Goal: Task Accomplishment & Management: Check status

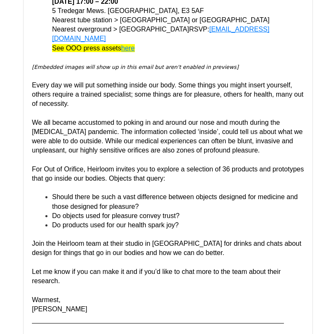
scroll to position [369, 0]
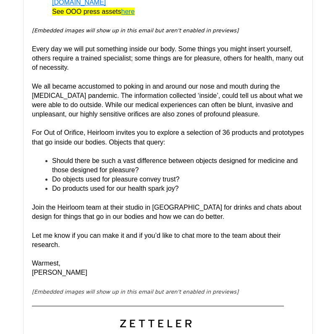
scroll to position [311, 0]
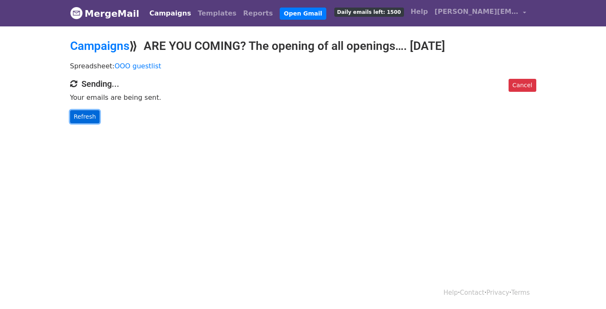
click at [78, 117] on link "Refresh" at bounding box center [85, 116] width 30 height 13
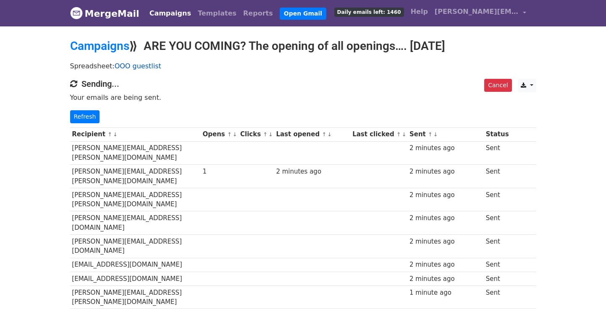
click at [140, 68] on link "OOO guestlist" at bounding box center [138, 66] width 47 height 8
click at [94, 52] on link "Campaigns" at bounding box center [99, 46] width 59 height 14
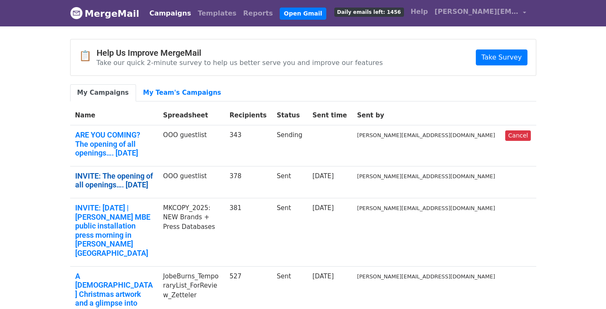
click at [143, 172] on link "INVITE: The opening of all openings…. 11/9/25" at bounding box center [114, 181] width 78 height 18
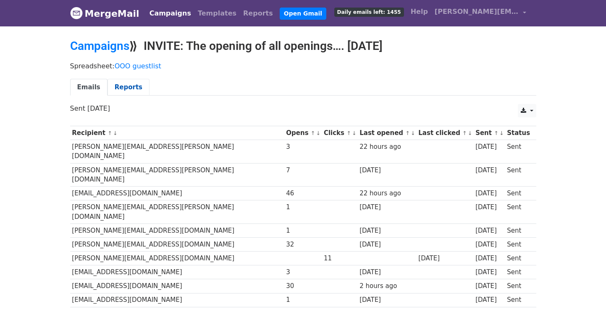
click at [128, 88] on link "Reports" at bounding box center [128, 87] width 42 height 17
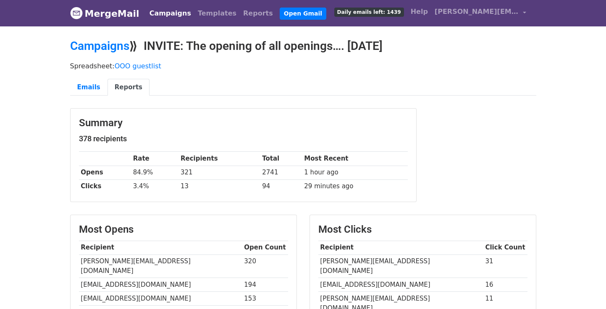
click at [149, 171] on td "84.9%" at bounding box center [154, 173] width 47 height 14
drag, startPoint x: 160, startPoint y: 173, endPoint x: 132, endPoint y: 173, distance: 28.1
click at [132, 173] on td "84.9%" at bounding box center [154, 173] width 47 height 14
copy td "84.9%"
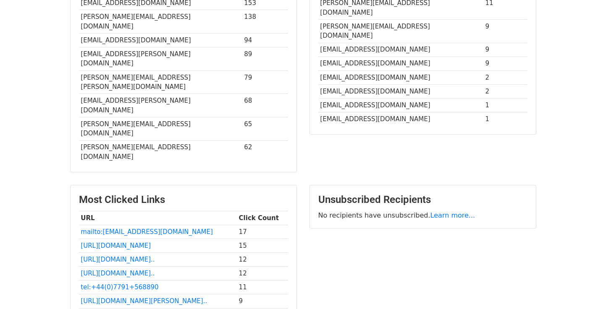
scroll to position [295, 0]
click at [369, 85] on td "[EMAIL_ADDRESS][DOMAIN_NAME]" at bounding box center [400, 92] width 165 height 14
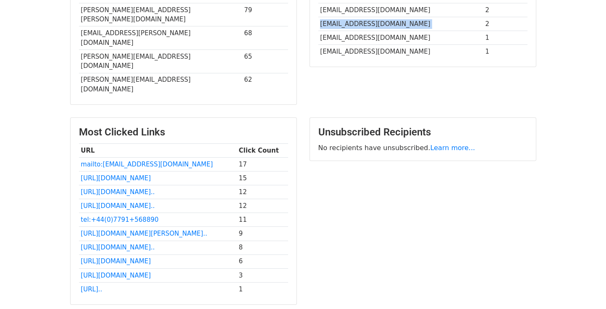
scroll to position [366, 0]
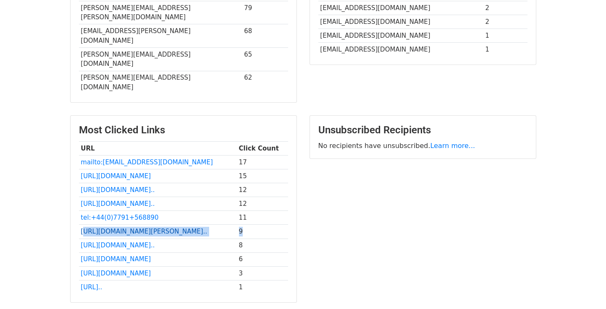
drag, startPoint x: 232, startPoint y: 165, endPoint x: 84, endPoint y: 164, distance: 147.3
click at [84, 225] on tr "[URL][DOMAIN_NAME][PERSON_NAME].. 9" at bounding box center [183, 232] width 209 height 14
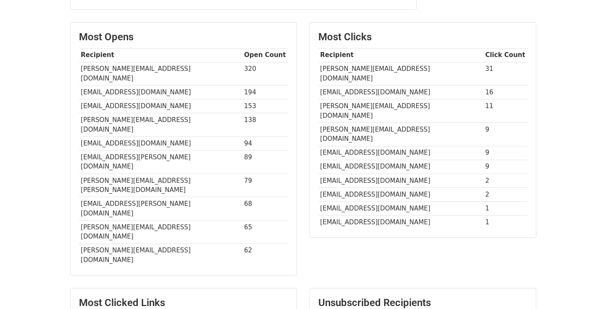
scroll to position [0, 0]
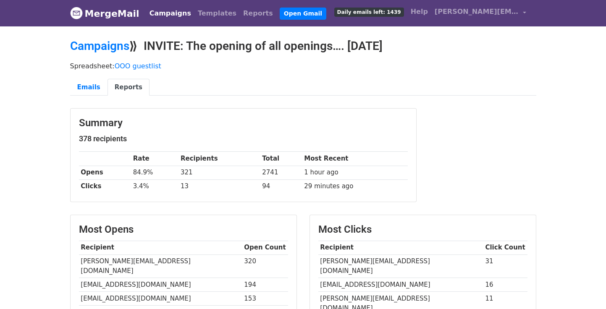
click at [150, 174] on td "84.9%" at bounding box center [154, 173] width 47 height 14
click at [148, 173] on td "84.9%" at bounding box center [154, 173] width 47 height 14
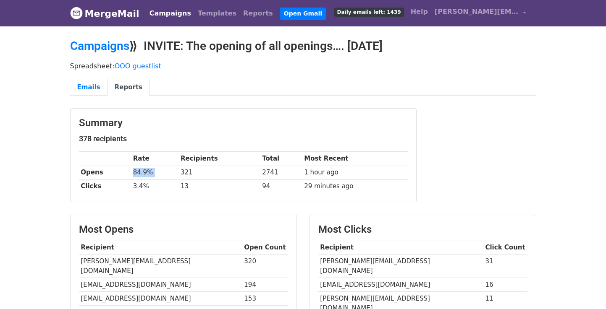
copy tr "84.9%"
